Goal: Task Accomplishment & Management: Use online tool/utility

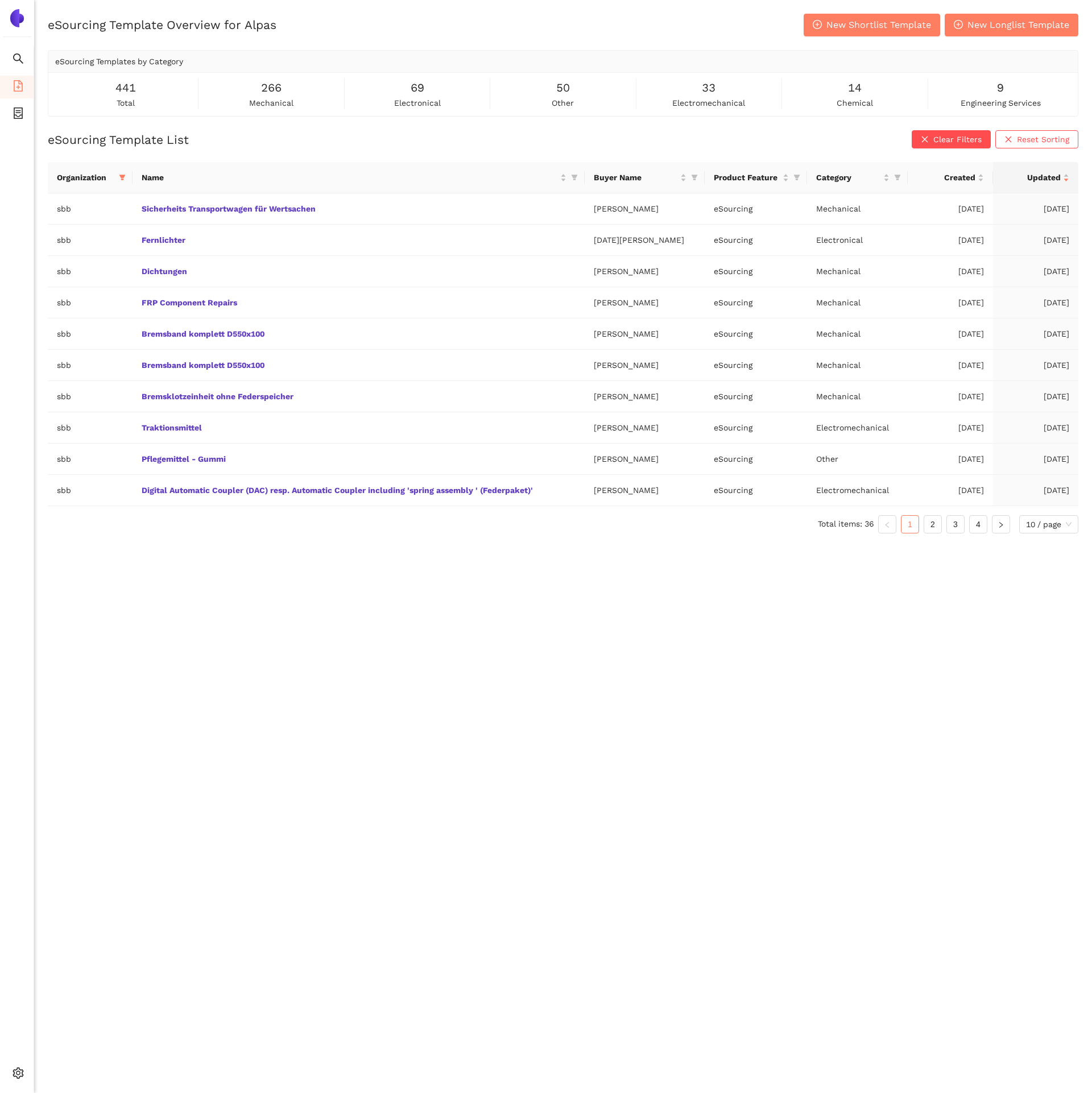
click at [22, 1058] on ul "Search eSourcing Templates eSourcing Projects Settings" at bounding box center [17, 569] width 34 height 1046
click at [22, 1068] on icon "setting" at bounding box center [18, 1073] width 11 height 11
click at [75, 987] on span "Internal Area" at bounding box center [82, 991] width 51 height 9
click at [837, 25] on span "New Shortlist Template" at bounding box center [879, 25] width 105 height 14
click at [10, 1073] on div "Settings" at bounding box center [17, 1075] width 34 height 23
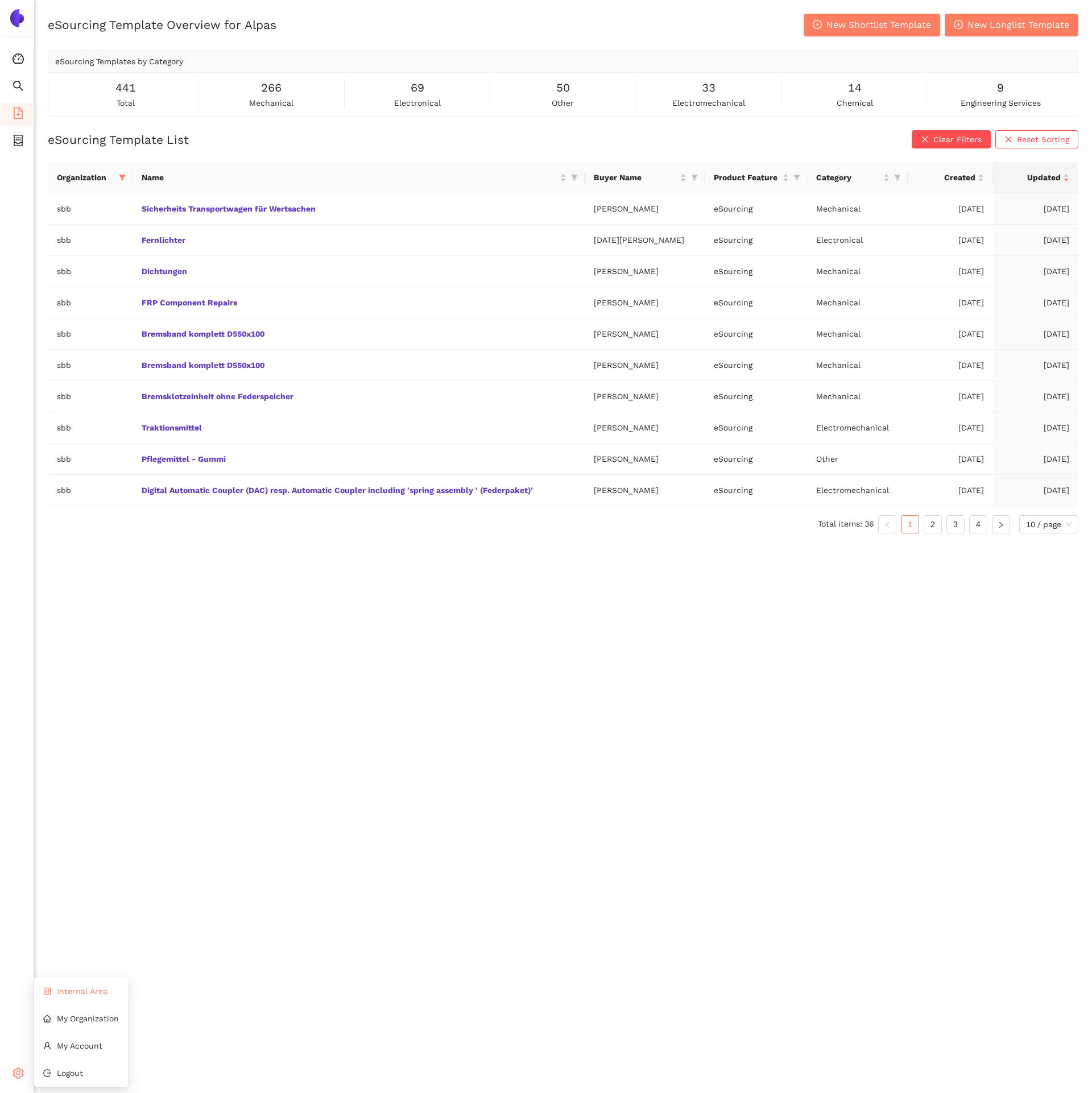
click at [79, 996] on li "Internal Area" at bounding box center [80, 991] width 94 height 23
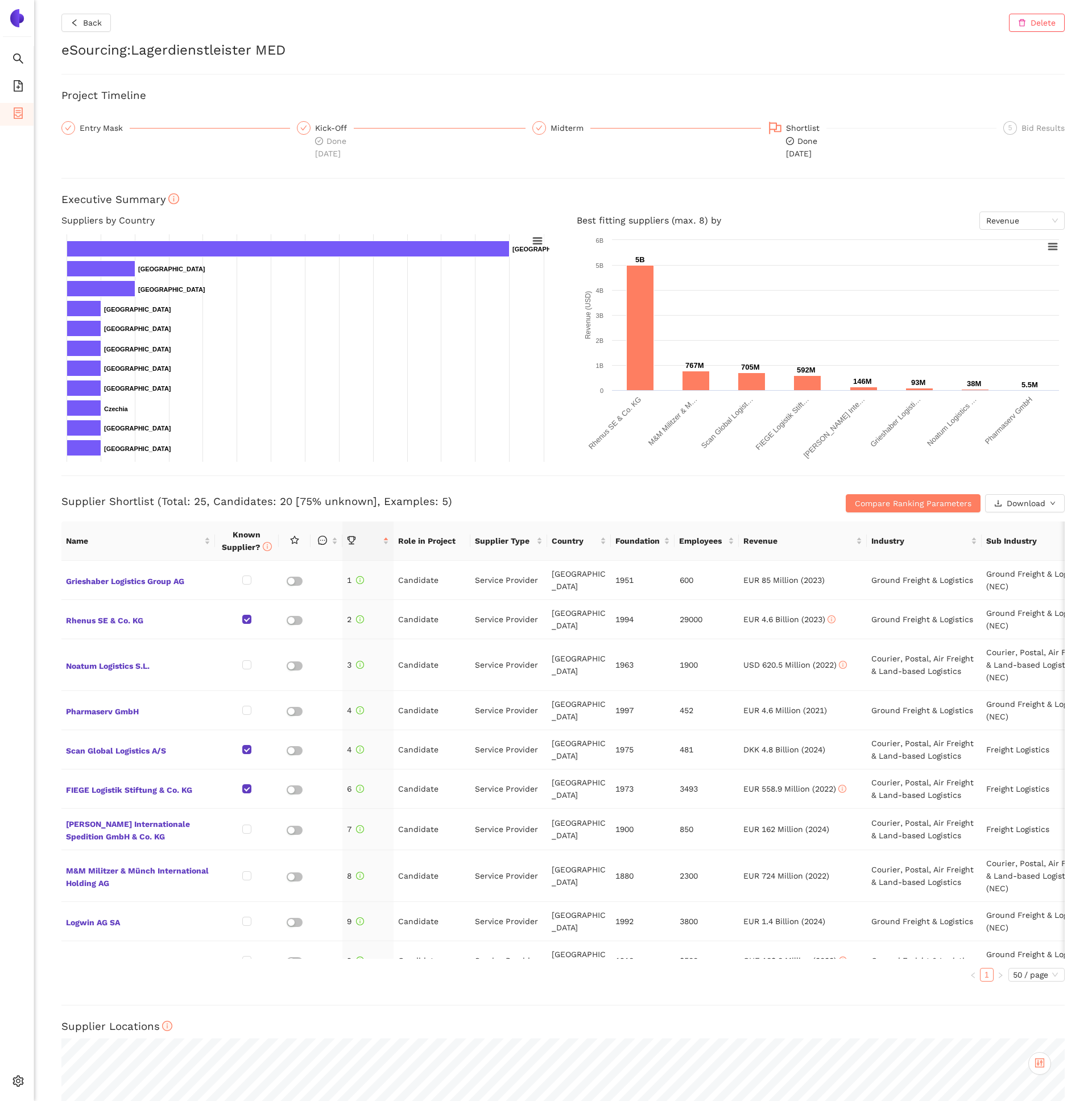
scroll to position [366, 0]
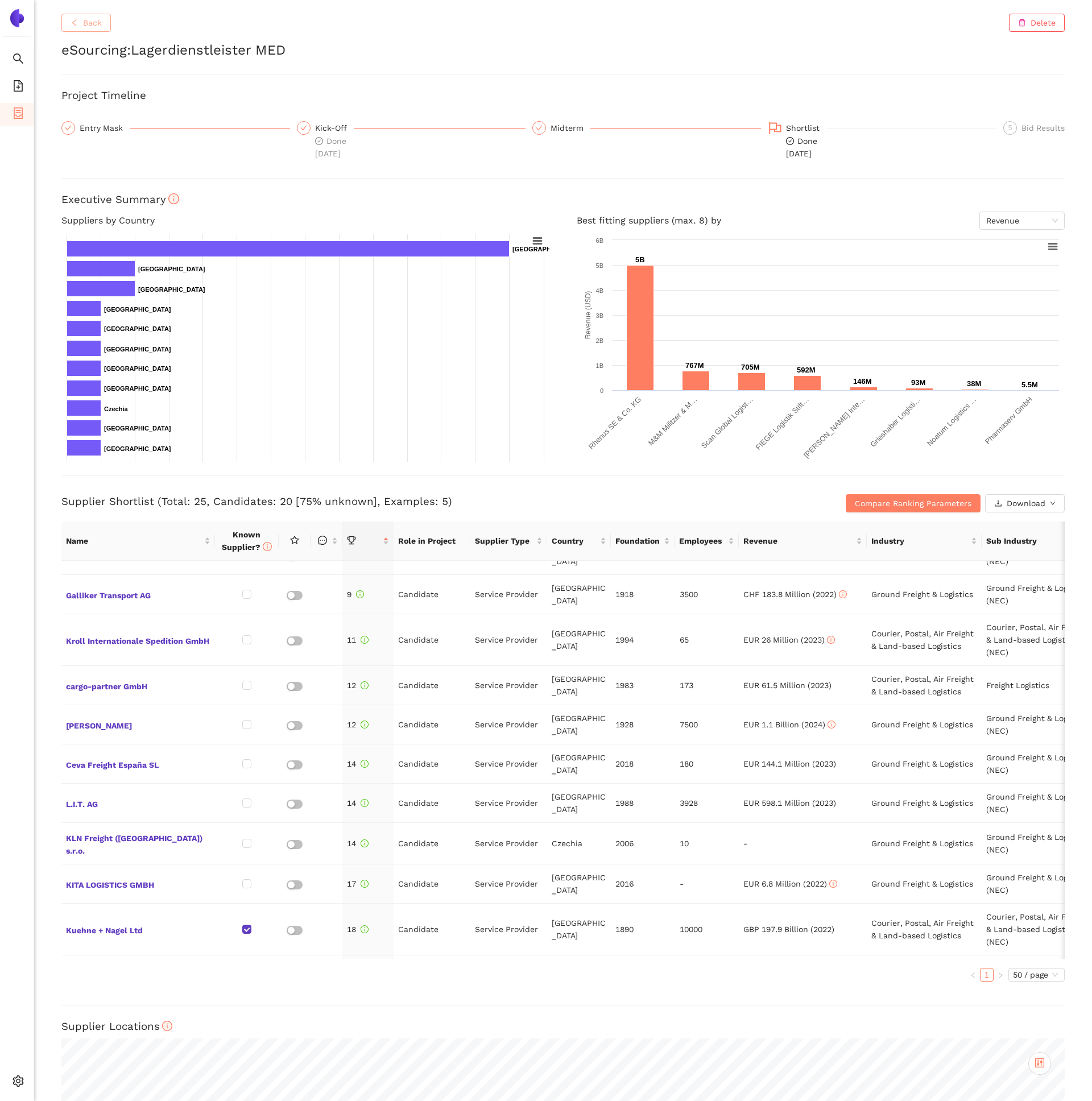
click at [90, 28] on span "Back" at bounding box center [93, 23] width 19 height 13
